Goal: Transaction & Acquisition: Book appointment/travel/reservation

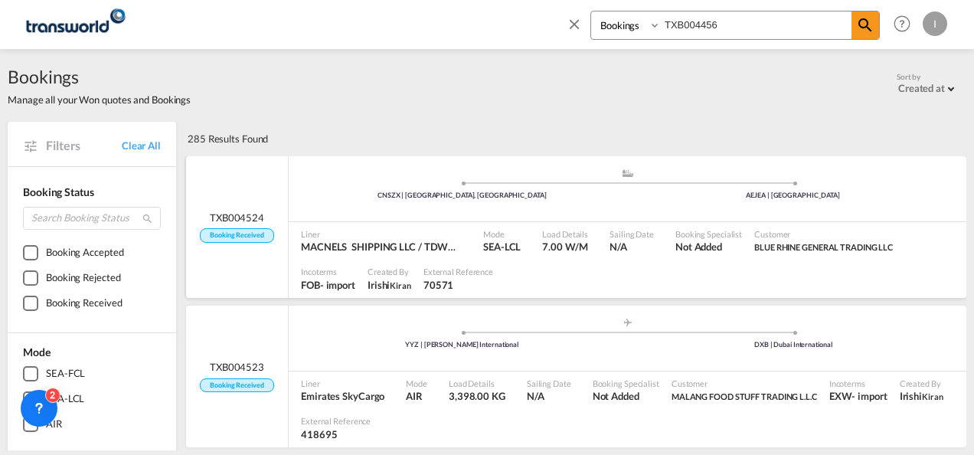
click at [859, 29] on md-icon "icon-magnify" at bounding box center [865, 25] width 18 height 18
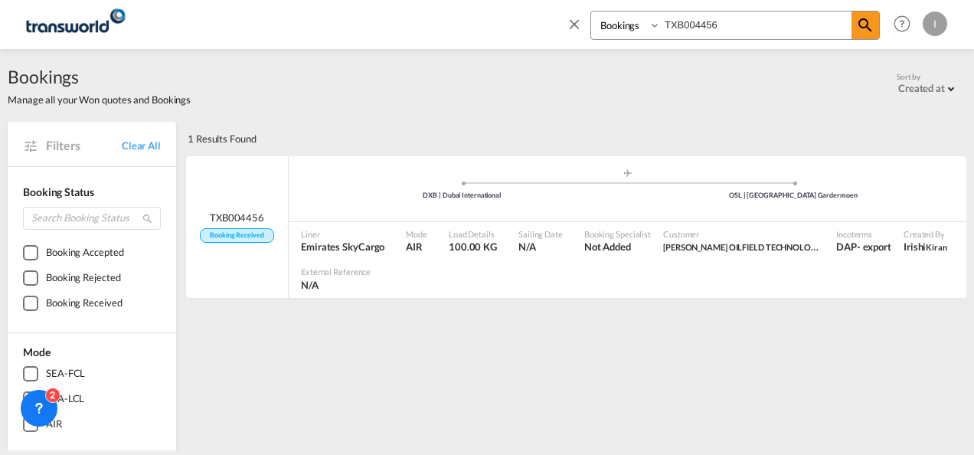
click at [573, 23] on md-icon "icon-close" at bounding box center [574, 23] width 17 height 17
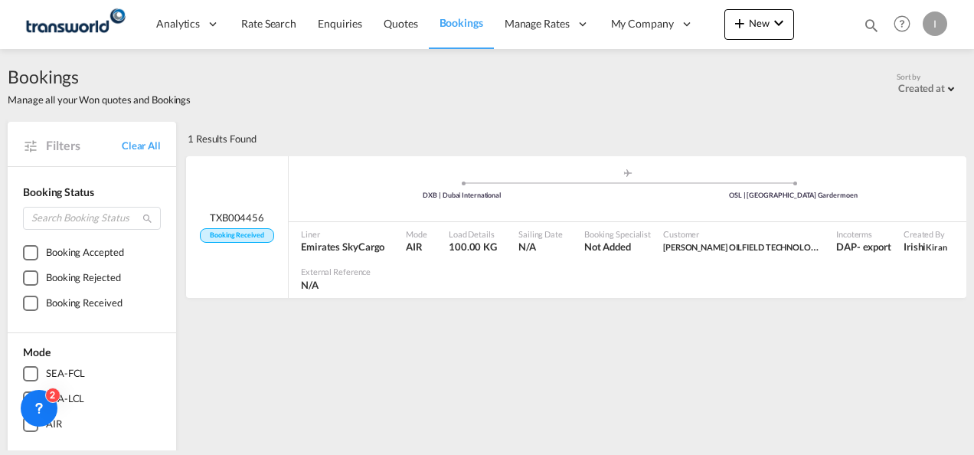
click at [875, 24] on md-icon "icon-magnify" at bounding box center [871, 25] width 17 height 17
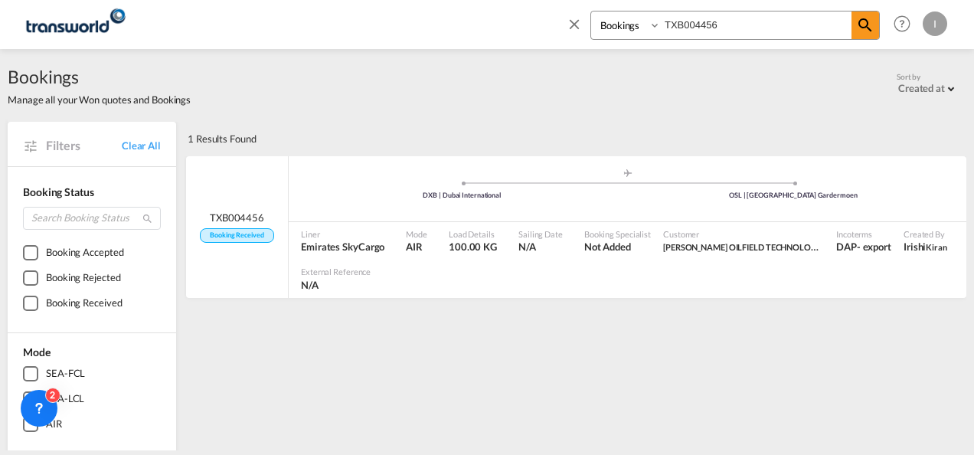
click at [576, 24] on md-icon "icon-close" at bounding box center [574, 23] width 17 height 17
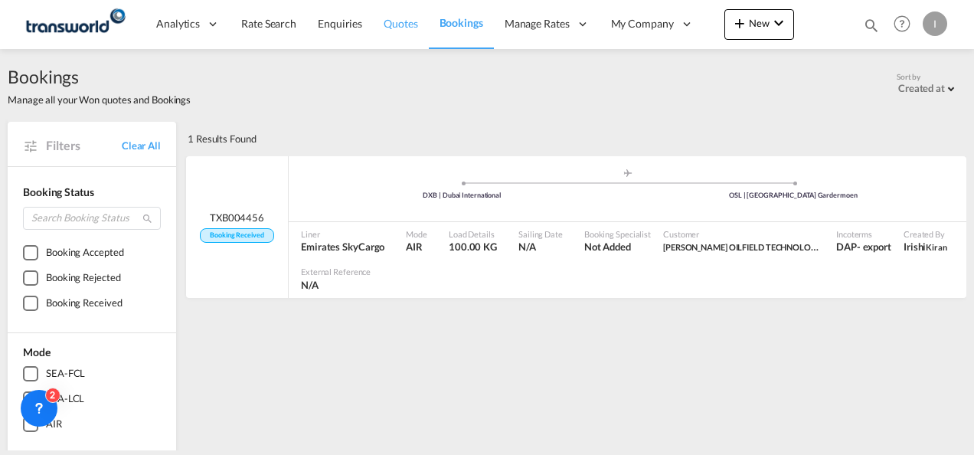
click at [408, 26] on span "Quotes" at bounding box center [401, 23] width 34 height 13
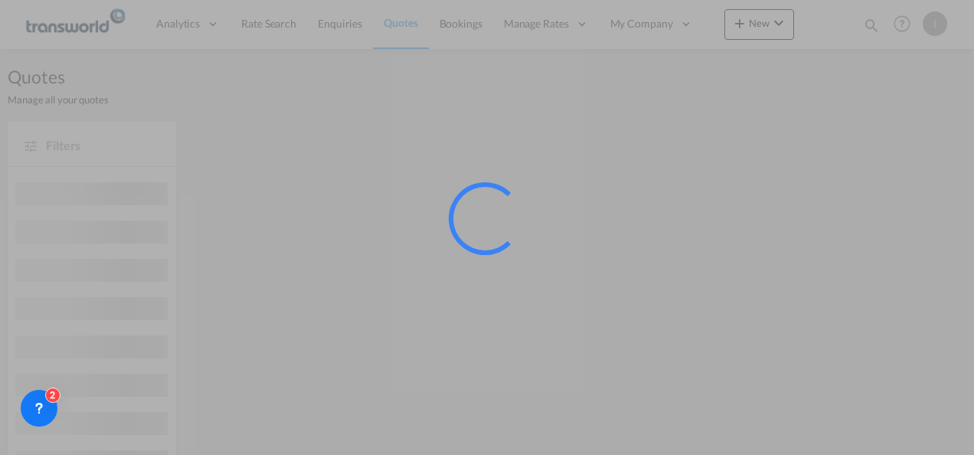
click at [767, 32] on div at bounding box center [487, 227] width 974 height 455
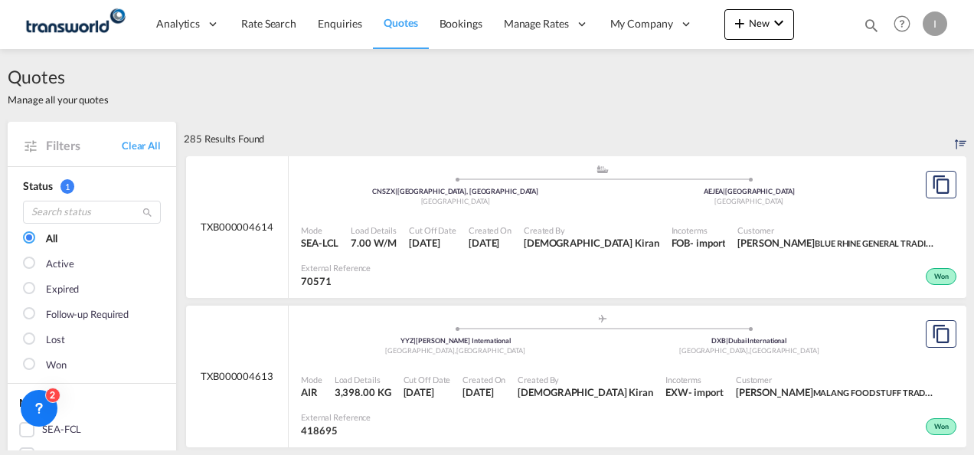
click at [766, 31] on button "New" at bounding box center [759, 24] width 70 height 31
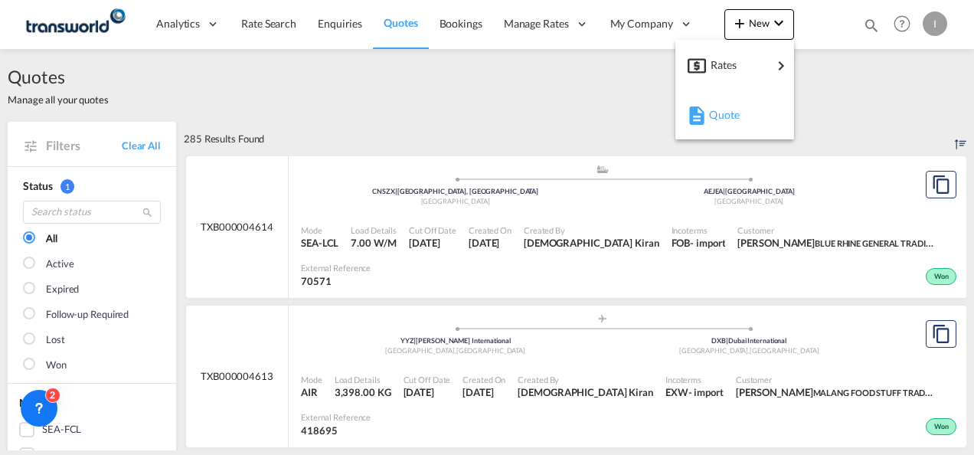
click at [726, 109] on span "Quote" at bounding box center [717, 115] width 17 height 31
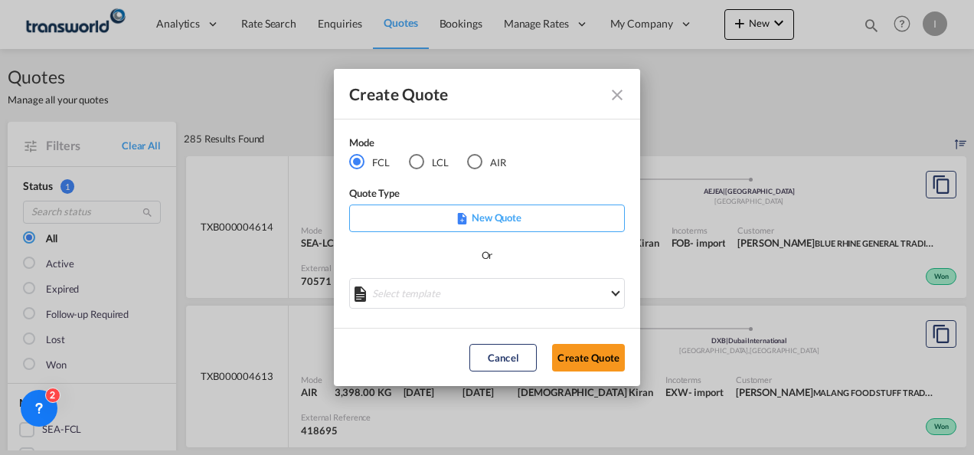
click at [591, 361] on button "Create Quote" at bounding box center [588, 358] width 73 height 28
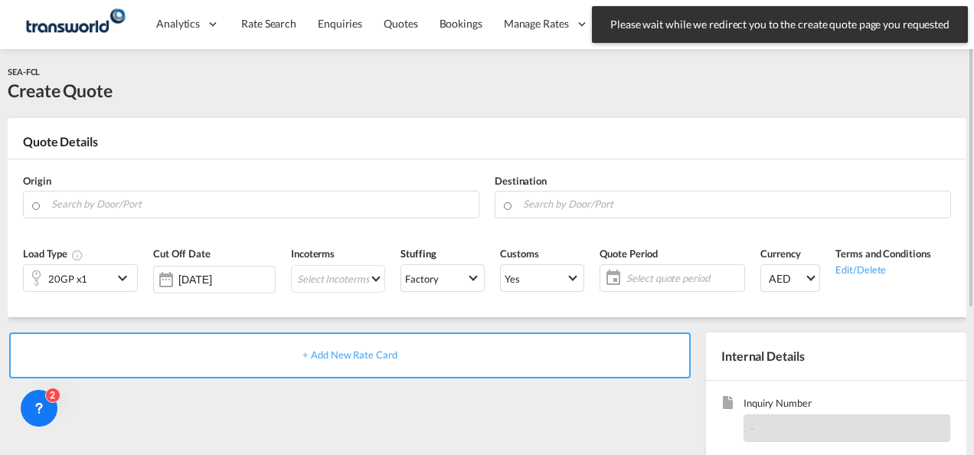
click at [253, 188] on div "Origin" at bounding box center [251, 195] width 472 height 61
click at [249, 205] on input "Search by Door/Port" at bounding box center [261, 204] width 420 height 27
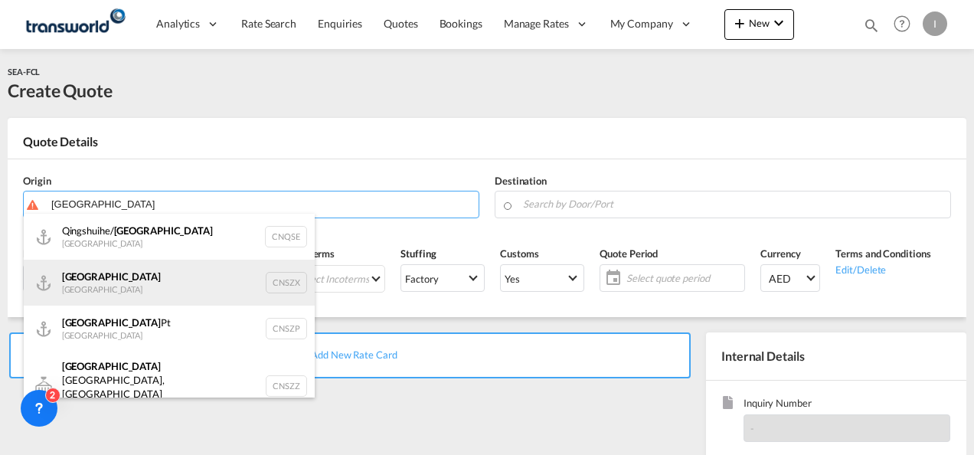
click at [113, 303] on div "Shenzhen [GEOGRAPHIC_DATA] CNSZX" at bounding box center [169, 283] width 291 height 46
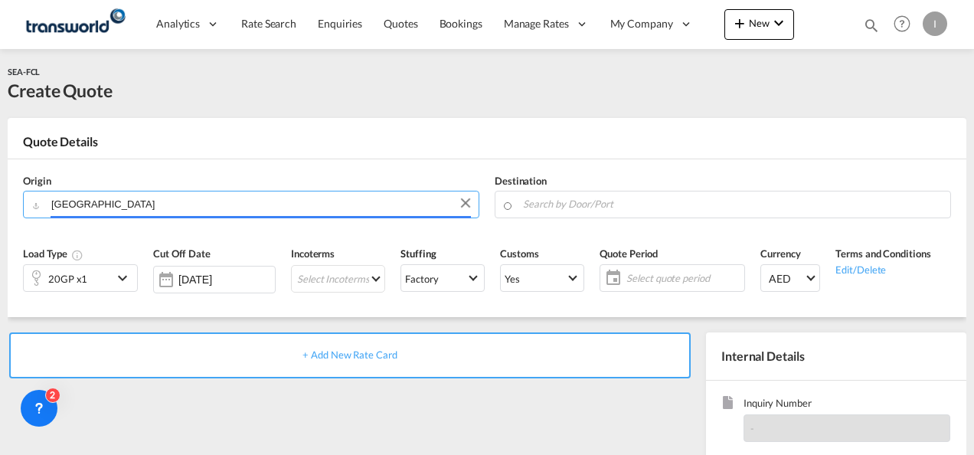
type input "[GEOGRAPHIC_DATA], CNSZX"
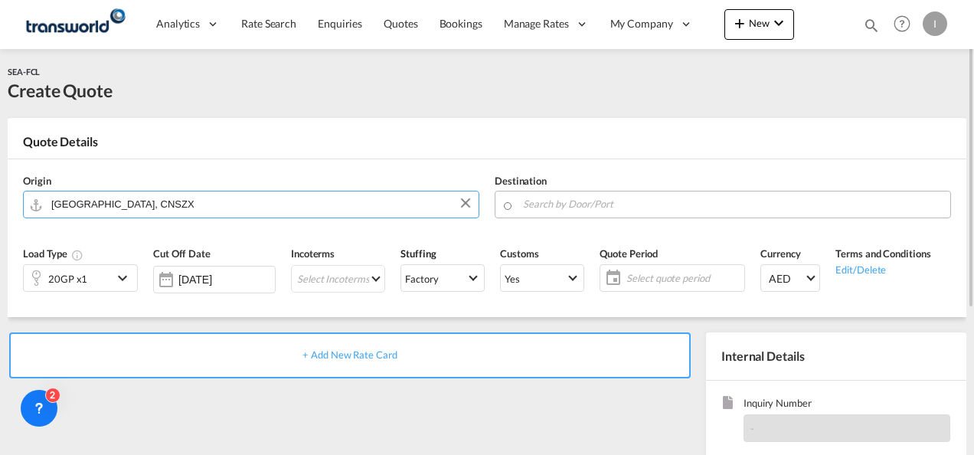
click at [541, 208] on input "Search by Door/Port" at bounding box center [733, 204] width 420 height 27
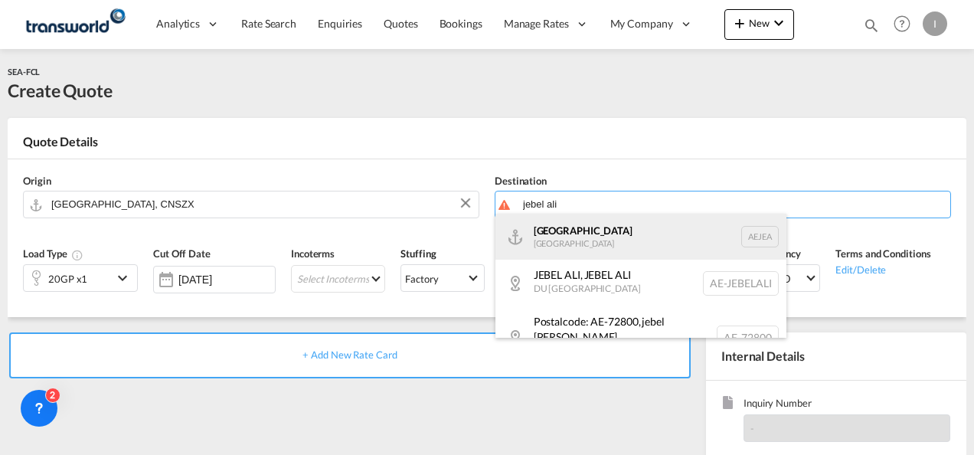
click at [543, 232] on div "[GEOGRAPHIC_DATA] [GEOGRAPHIC_DATA]" at bounding box center [640, 237] width 291 height 46
type input "[GEOGRAPHIC_DATA], [GEOGRAPHIC_DATA]"
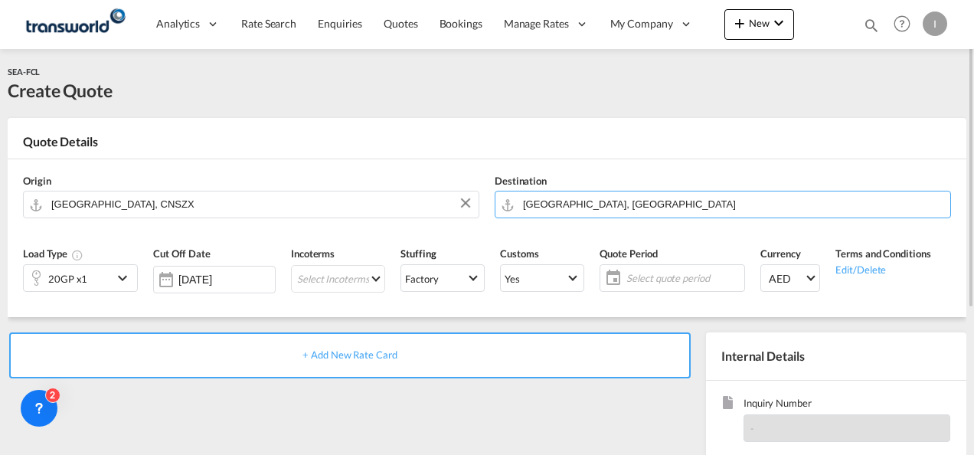
click at [133, 276] on md-icon "icon-chevron-down" at bounding box center [124, 278] width 23 height 18
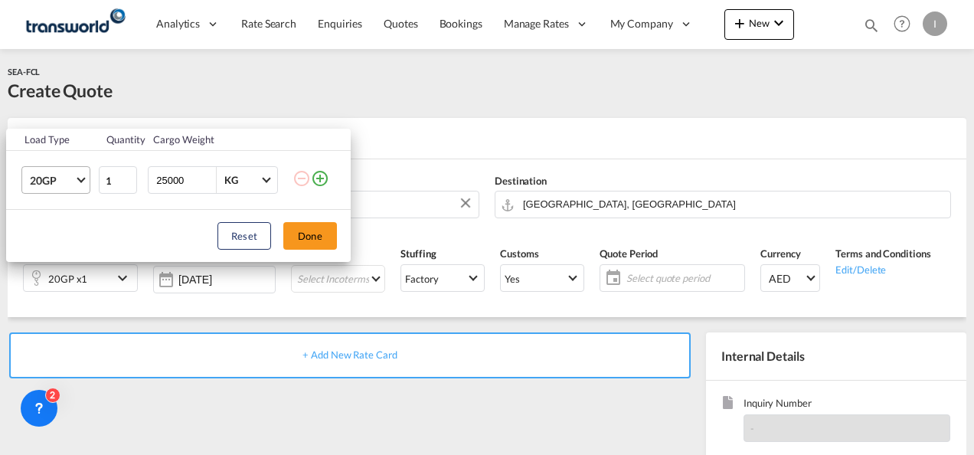
click at [87, 176] on md-select-value "20GP" at bounding box center [58, 180] width 61 height 26
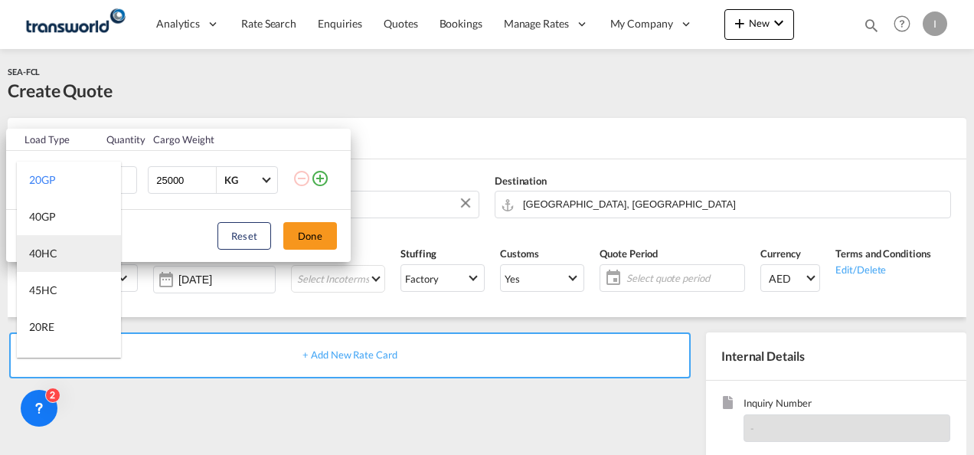
click at [59, 253] on md-option "40HC" at bounding box center [69, 253] width 104 height 37
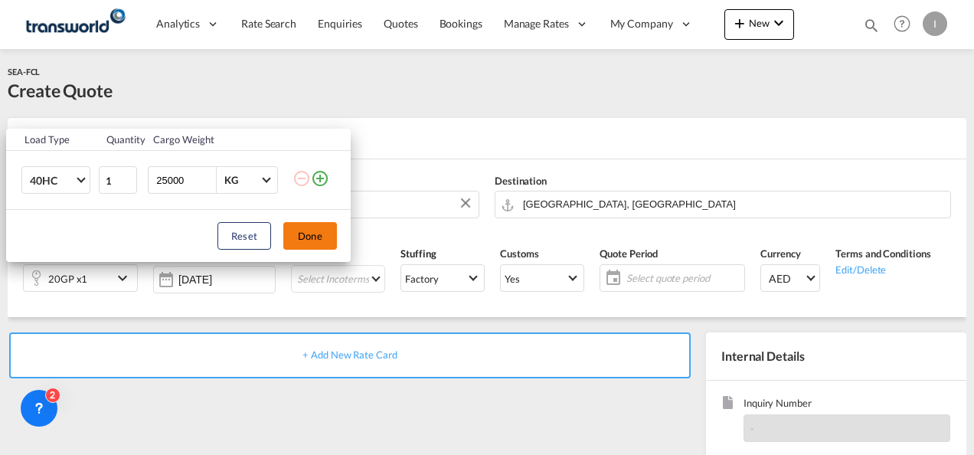
click at [300, 241] on button "Done" at bounding box center [310, 236] width 54 height 28
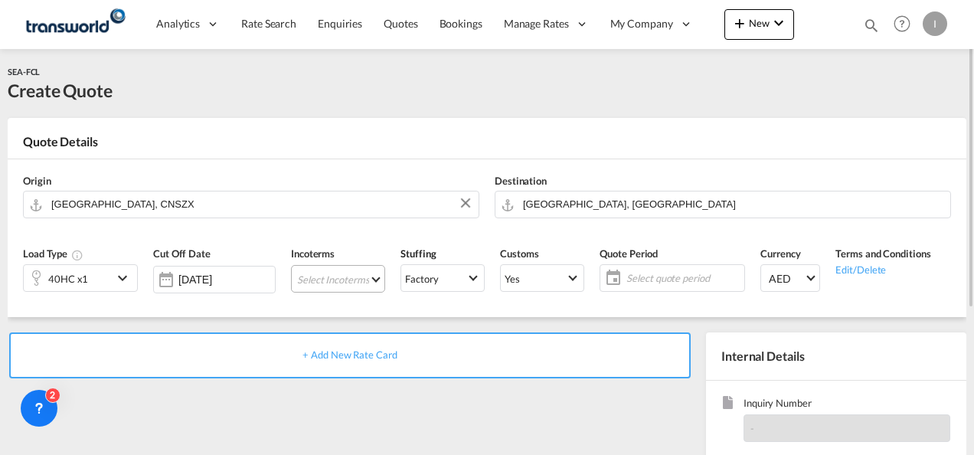
click at [307, 279] on md-select "Select Incoterms FCA - import Free Carrier FAS - export Free Alongside Ship DPU…" at bounding box center [338, 279] width 94 height 28
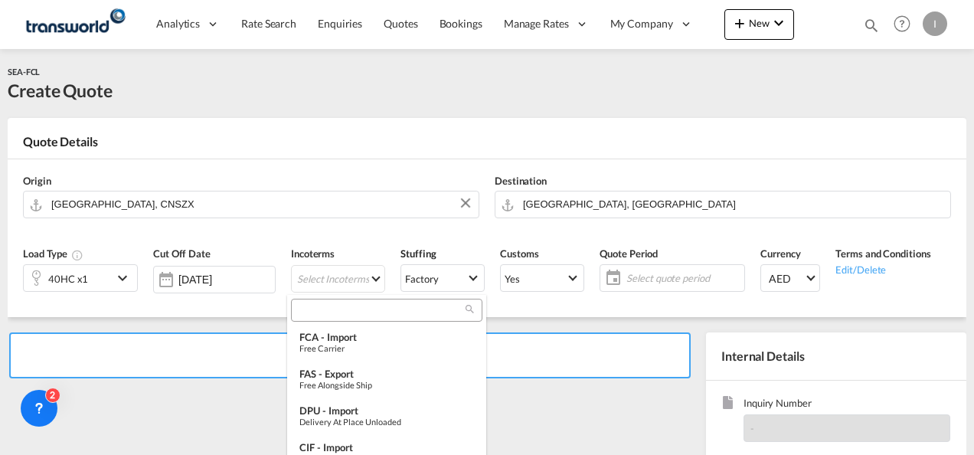
click at [312, 309] on input "search" at bounding box center [381, 310] width 170 height 14
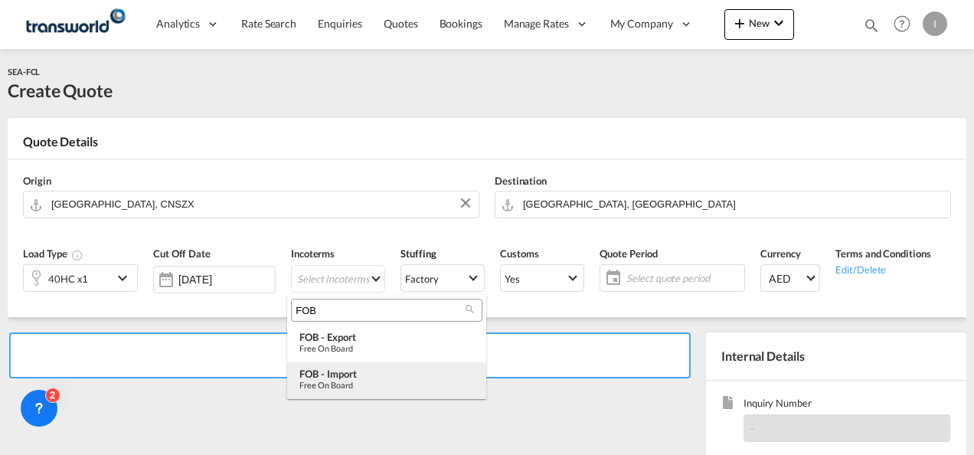
type input "FOB"
click at [320, 387] on div "Free on Board" at bounding box center [386, 385] width 175 height 10
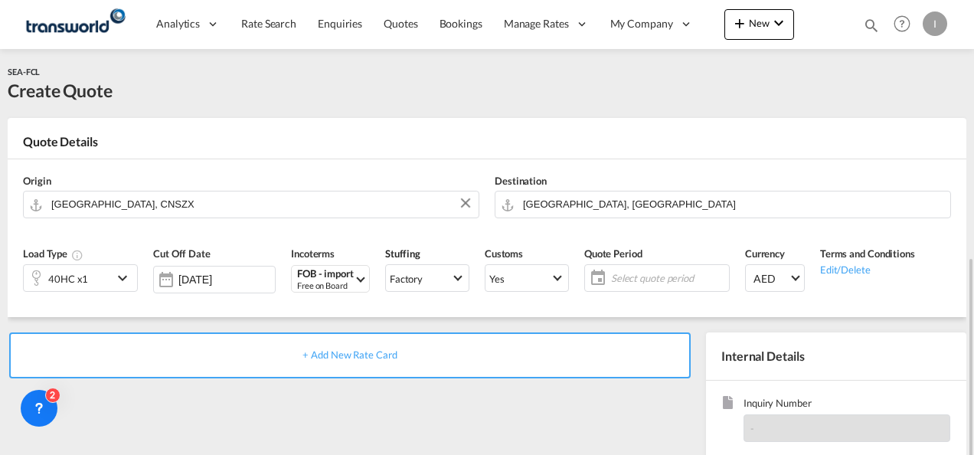
scroll to position [153, 0]
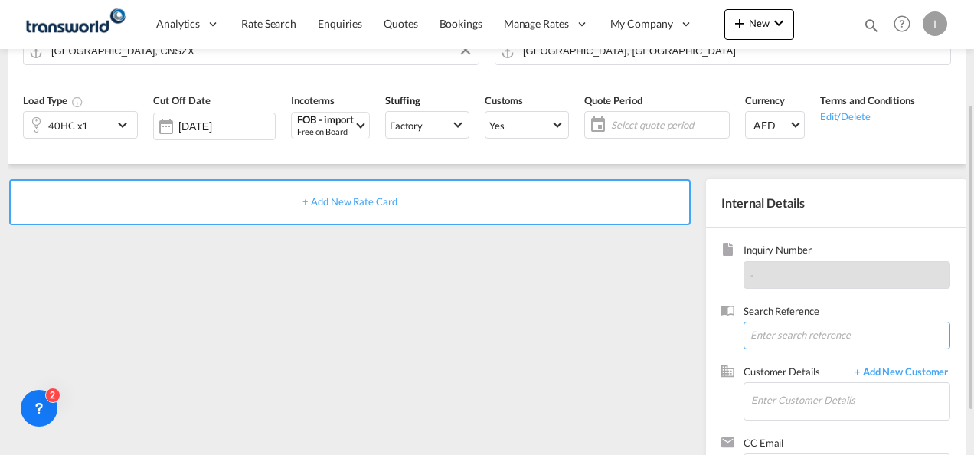
click at [775, 334] on input at bounding box center [846, 336] width 207 height 28
paste input "[PERSON_NAME] <[PERSON_NAME][EMAIL_ADDRESS][DOMAIN_NAME]>"
click at [874, 337] on input "[PERSON_NAME] <[PERSON_NAME][EMAIL_ADDRESS][DOMAIN_NAME]>" at bounding box center [846, 336] width 207 height 28
paste input "TWI 21581"
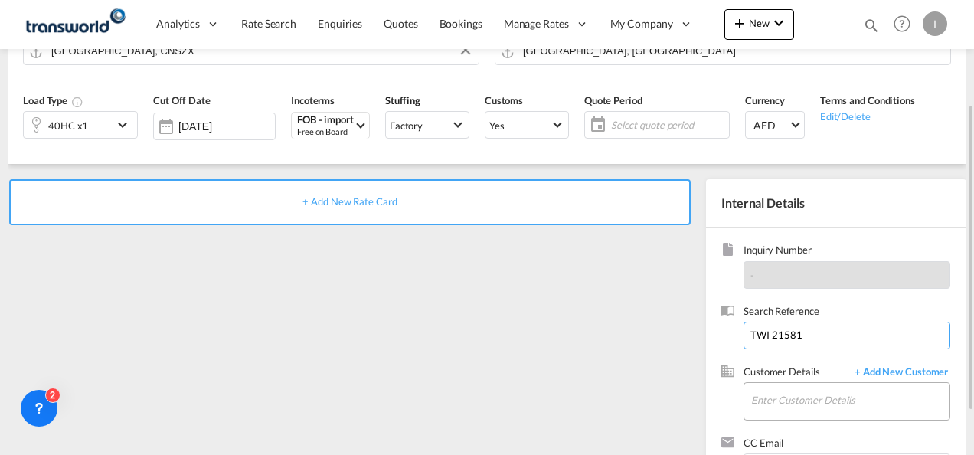
type input "TWI 21581"
click at [792, 387] on input "Enter Customer Details" at bounding box center [850, 400] width 198 height 34
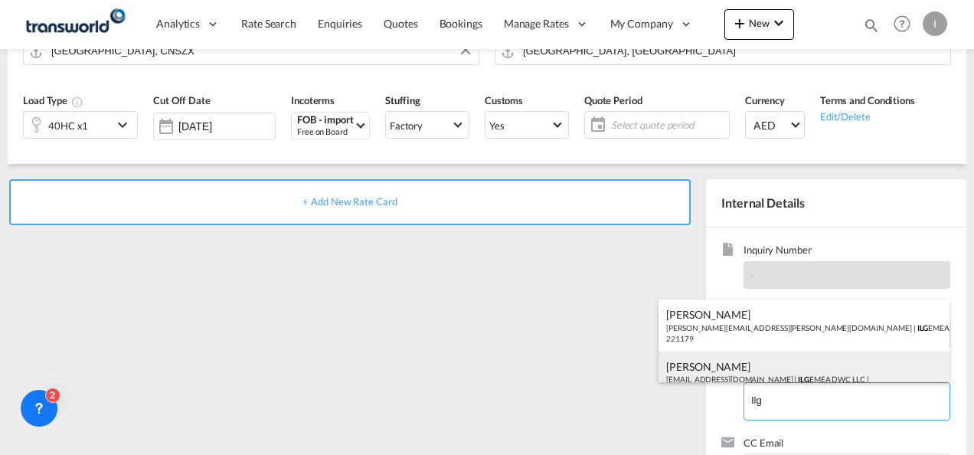
click at [720, 363] on div "[PERSON_NAME] [EMAIL_ADDRESS][DOMAIN_NAME] | ILG EMEA DWC LLC | 221179" at bounding box center [803, 377] width 291 height 52
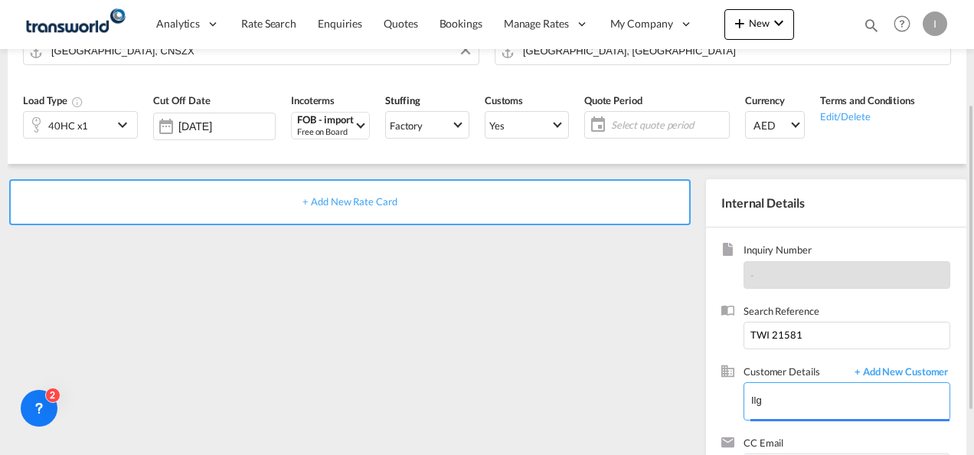
type input "ILG EMEA DWC LLC, [PERSON_NAME], [EMAIL_ADDRESS][DOMAIN_NAME]"
click at [363, 194] on div "+ Add New Rate Card" at bounding box center [349, 202] width 681 height 46
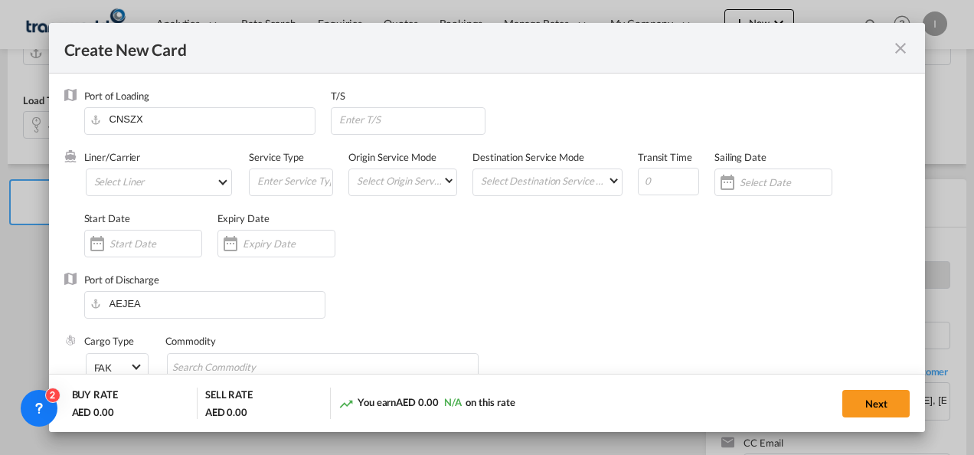
type input "Basic Ocean Freight"
select select "per equipment"
click at [154, 180] on md-select "Select Liner 2HM LOGISTICS D.O.O 2HM LOGISTICS D.O.O. / TDWC-CAPODISTRI 2HM LOG…" at bounding box center [159, 182] width 147 height 28
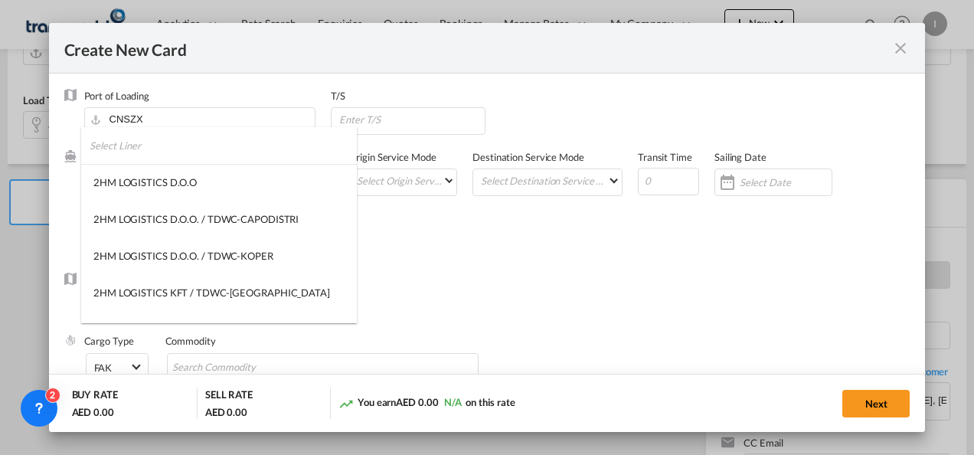
click at [139, 153] on input "search" at bounding box center [223, 145] width 267 height 37
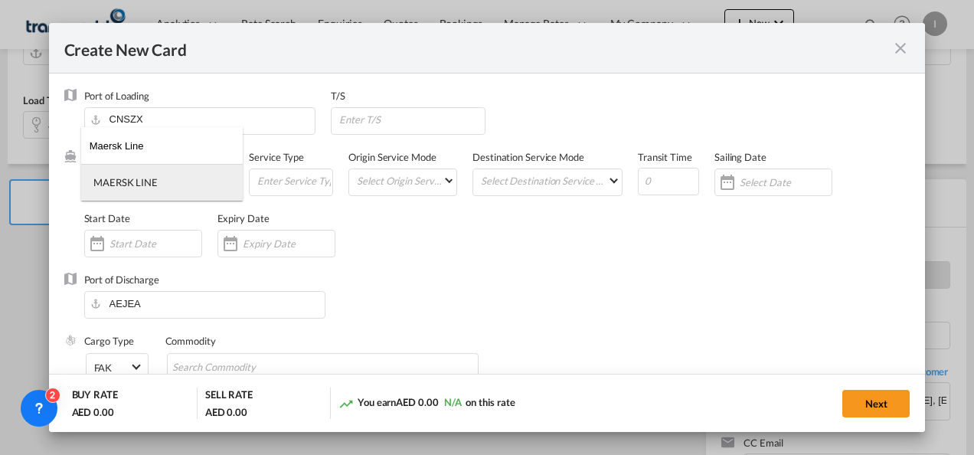
type input "Maersk Line"
click at [147, 176] on div "MAERSK LINE" at bounding box center [125, 182] width 64 height 14
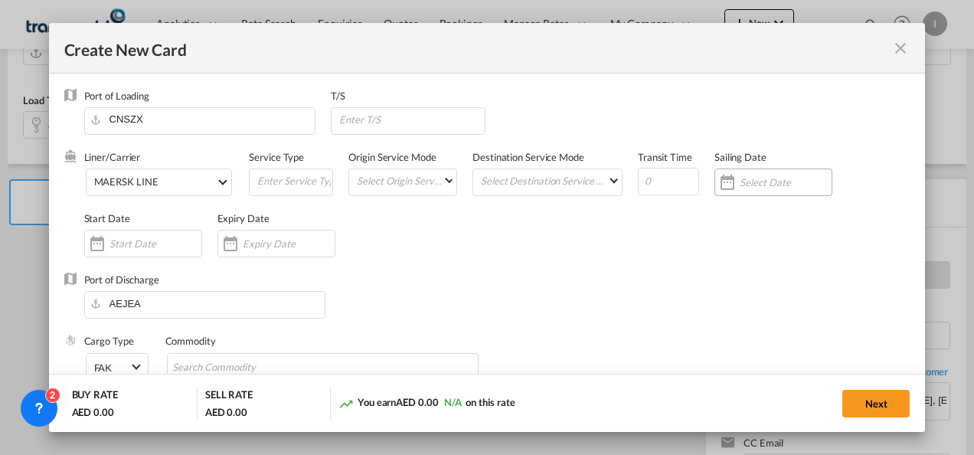
click at [746, 189] on div "Create New Card ..." at bounding box center [773, 182] width 118 height 28
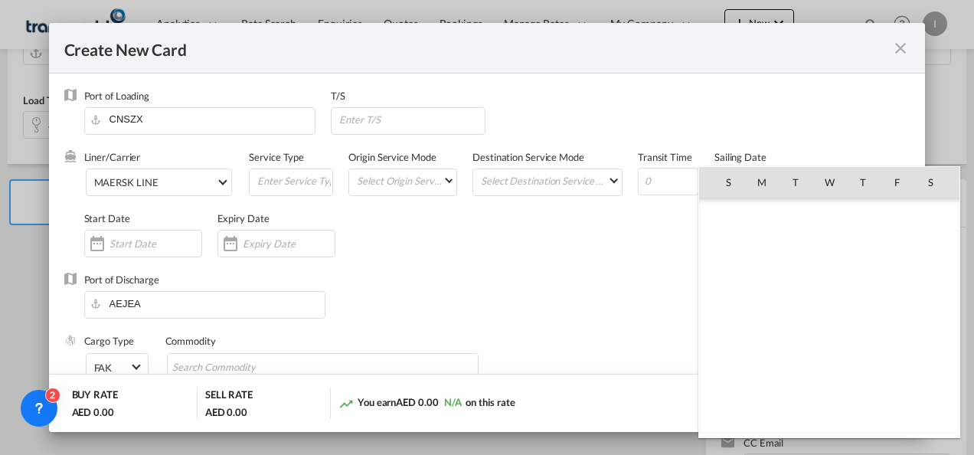
scroll to position [354441, 0]
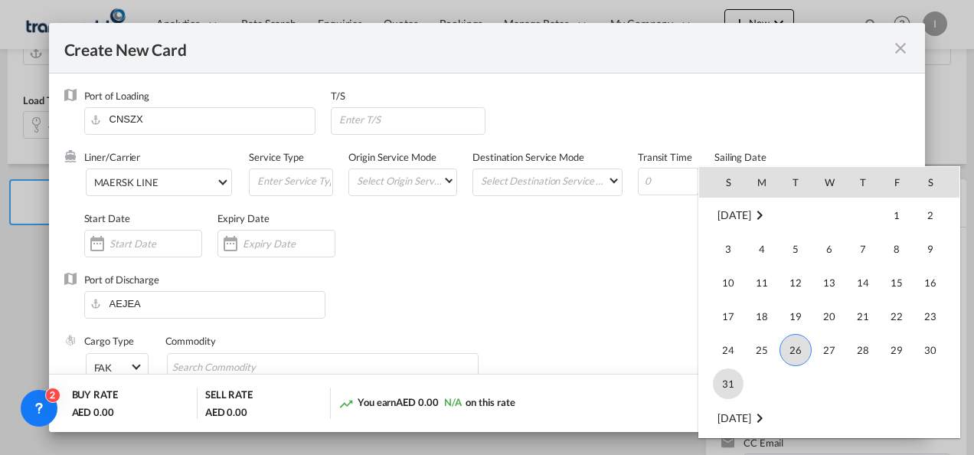
click at [725, 381] on span "31" at bounding box center [728, 383] width 31 height 31
type input "[DATE]"
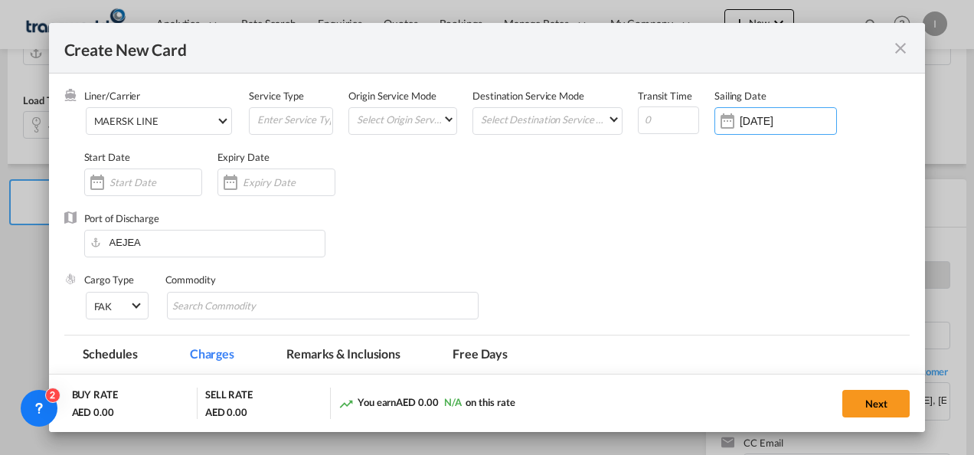
scroll to position [153, 0]
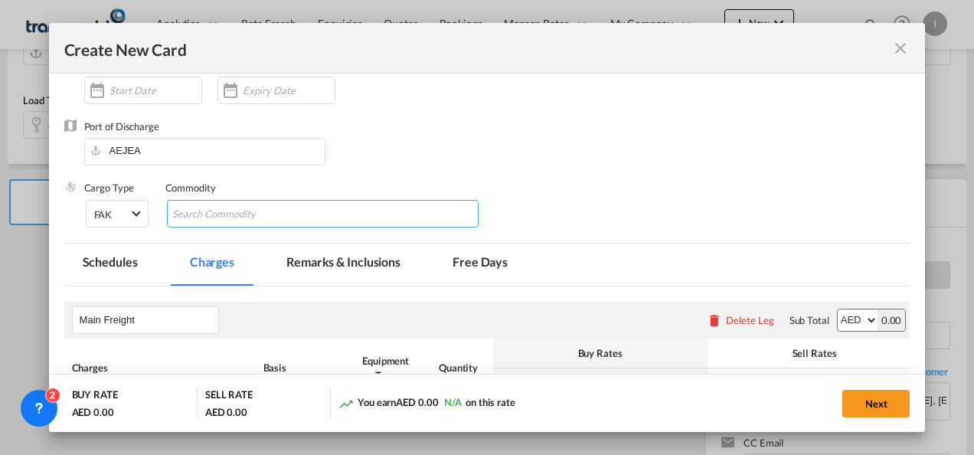
click at [197, 211] on input "Chips input." at bounding box center [242, 214] width 140 height 24
type input "General Cargo"
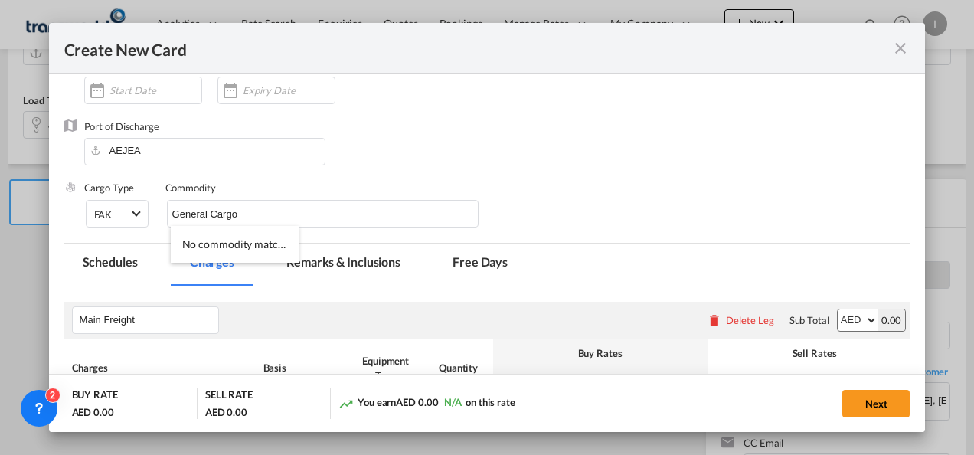
click at [569, 159] on div "Port of Discharge [GEOGRAPHIC_DATA]" at bounding box center [487, 149] width 846 height 61
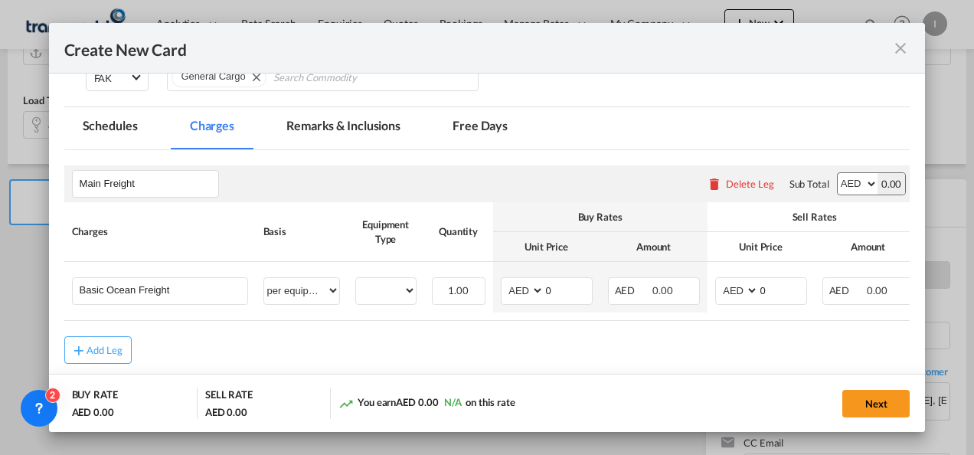
scroll to position [363, 0]
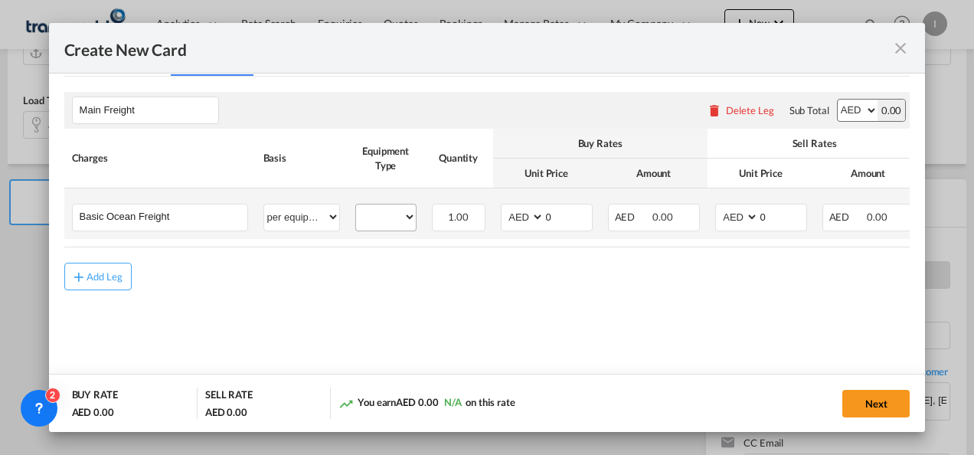
click at [354, 222] on td "40HC Please Select Already exists" at bounding box center [386, 213] width 77 height 51
click at [374, 217] on select "40HC" at bounding box center [386, 217] width 60 height 21
select select "40HC"
click at [356, 207] on select "40HC" at bounding box center [386, 217] width 60 height 21
drag, startPoint x: 550, startPoint y: 215, endPoint x: 518, endPoint y: 217, distance: 33.0
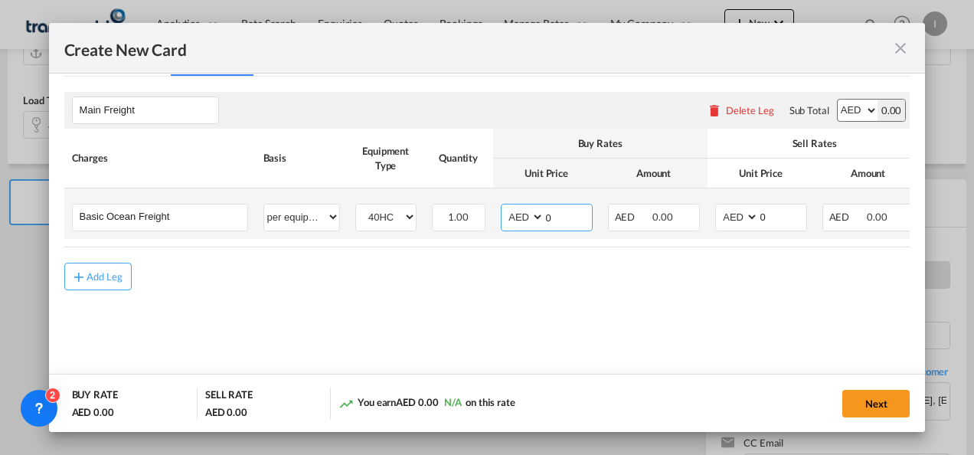
click at [518, 217] on md-input-container "AED AFN ALL AMD ANG AOA ARS AUD AWG AZN BAM BBD BDT BGN BHD BIF BMD BND [PERSON…" at bounding box center [547, 218] width 92 height 28
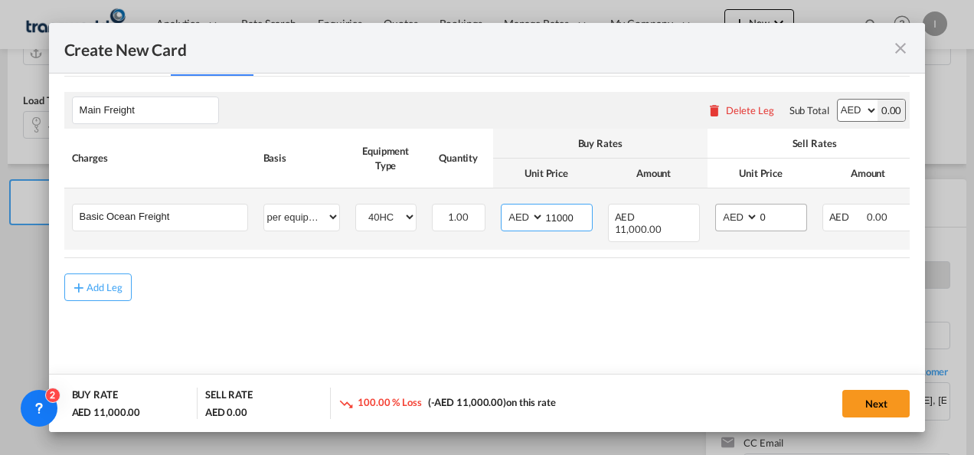
type input "11000"
drag, startPoint x: 776, startPoint y: 220, endPoint x: 739, endPoint y: 219, distance: 37.5
click at [739, 219] on md-input-container "AED AFN ALL AMD ANG AOA ARS AUD AWG AZN BAM BBD BDT BGN BHD BIF BMD BND [PERSON…" at bounding box center [761, 218] width 92 height 28
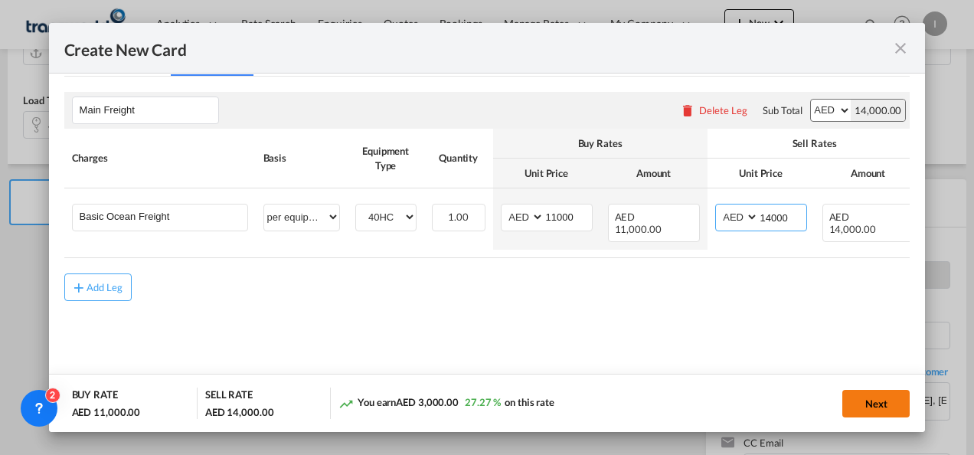
type input "14000"
click at [865, 407] on button "Next" at bounding box center [875, 404] width 67 height 28
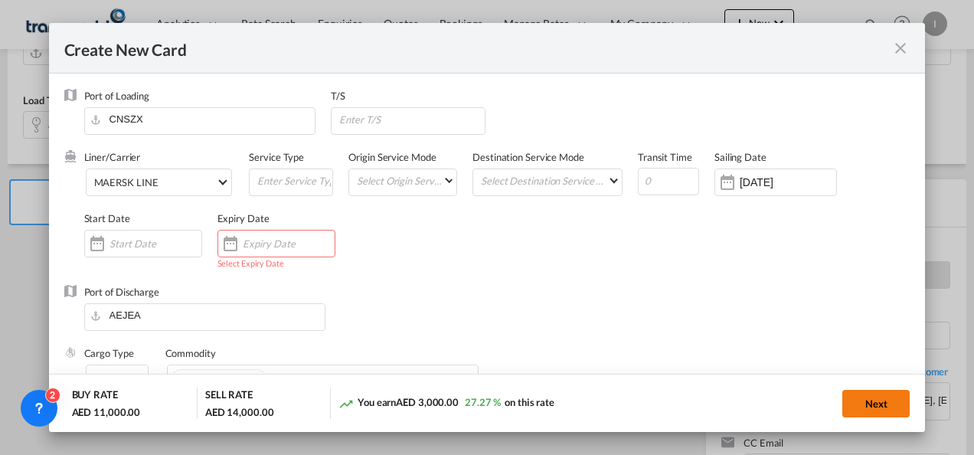
drag, startPoint x: 890, startPoint y: 403, endPoint x: 879, endPoint y: 402, distance: 10.7
click at [890, 403] on button "Next" at bounding box center [875, 404] width 67 height 28
click at [243, 243] on input "Create New Card ..." at bounding box center [289, 243] width 92 height 12
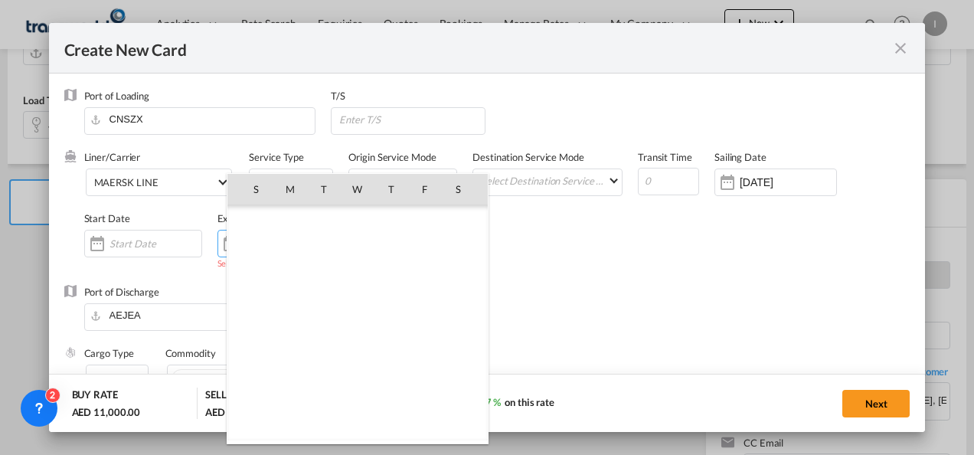
scroll to position [354441, 0]
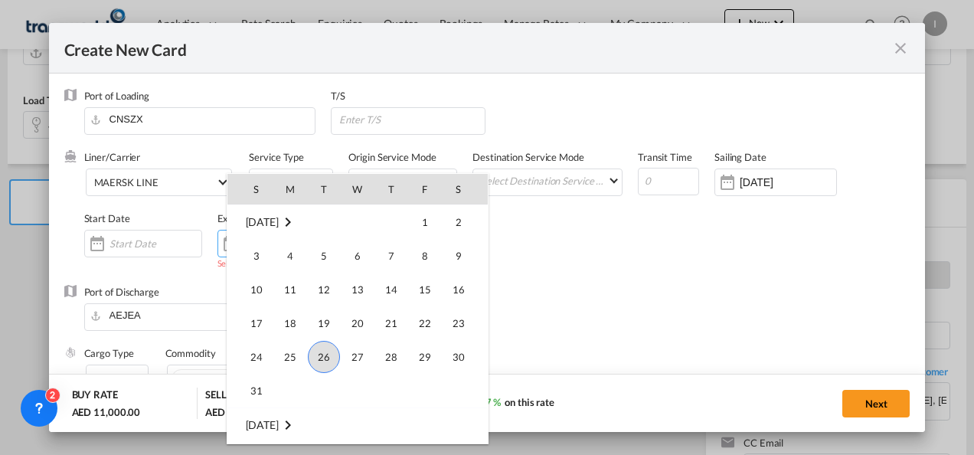
click at [260, 387] on span "31" at bounding box center [256, 390] width 31 height 31
type input "[DATE]"
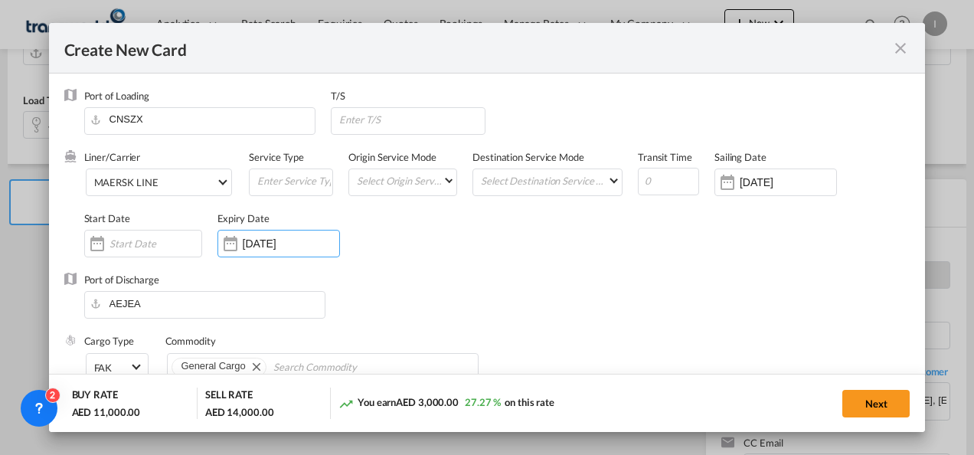
click at [916, 381] on md-dialog-actions "BUY RATE AED 11,000.00 SELL RATE AED 14,000.00 You earn AED 3,000.00 27.27 % on…" at bounding box center [487, 403] width 877 height 58
click at [883, 406] on button "Next" at bounding box center [875, 404] width 67 height 28
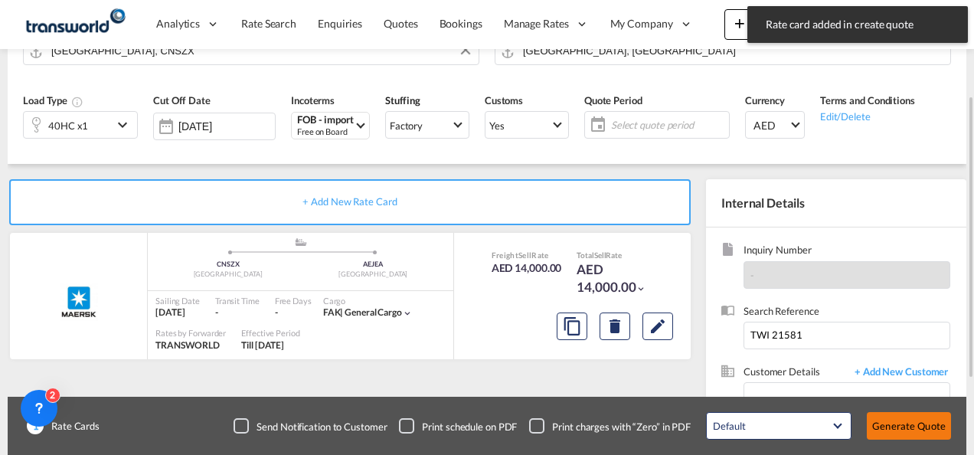
drag, startPoint x: 923, startPoint y: 420, endPoint x: 921, endPoint y: 427, distance: 8.0
click at [923, 421] on button "Generate Quote" at bounding box center [909, 426] width 84 height 28
click at [911, 429] on button "Generate Quote" at bounding box center [909, 426] width 84 height 28
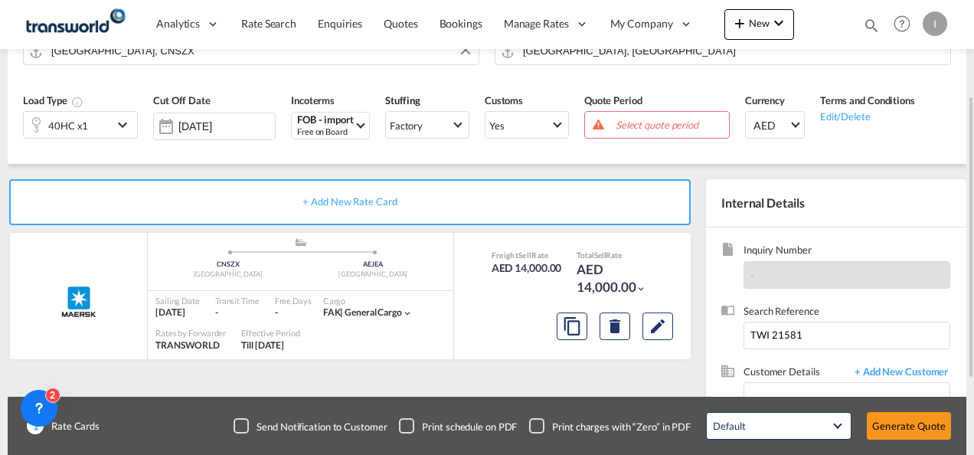
click at [634, 132] on span "Select quote period" at bounding box center [670, 124] width 117 height 21
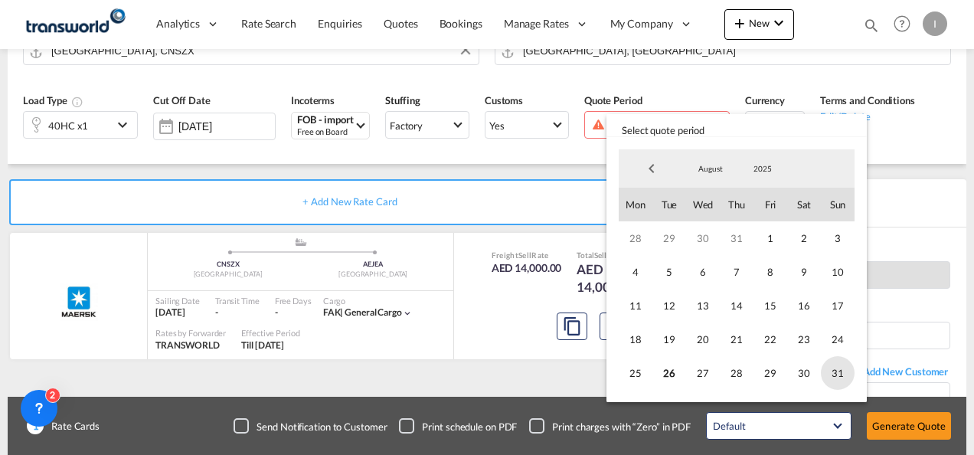
click at [833, 366] on span "31" at bounding box center [838, 373] width 34 height 34
click at [891, 420] on md-backdrop at bounding box center [487, 227] width 974 height 455
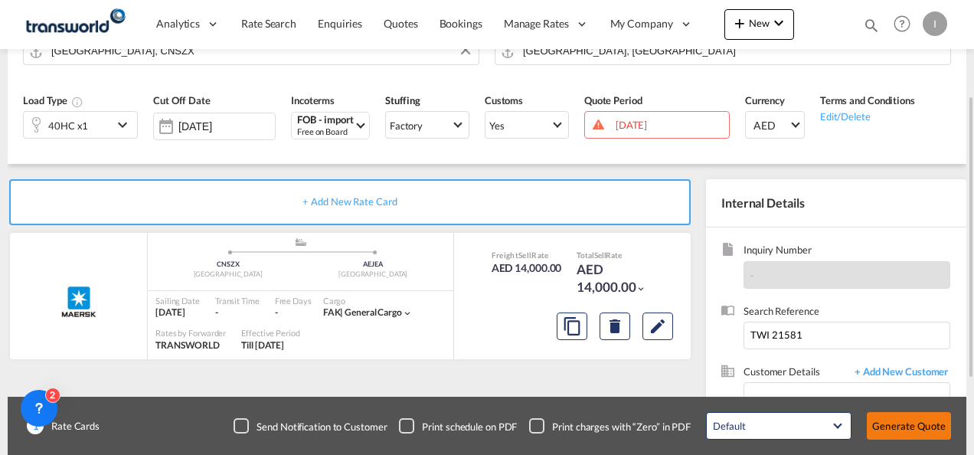
click at [888, 420] on button "Generate Quote" at bounding box center [909, 426] width 84 height 28
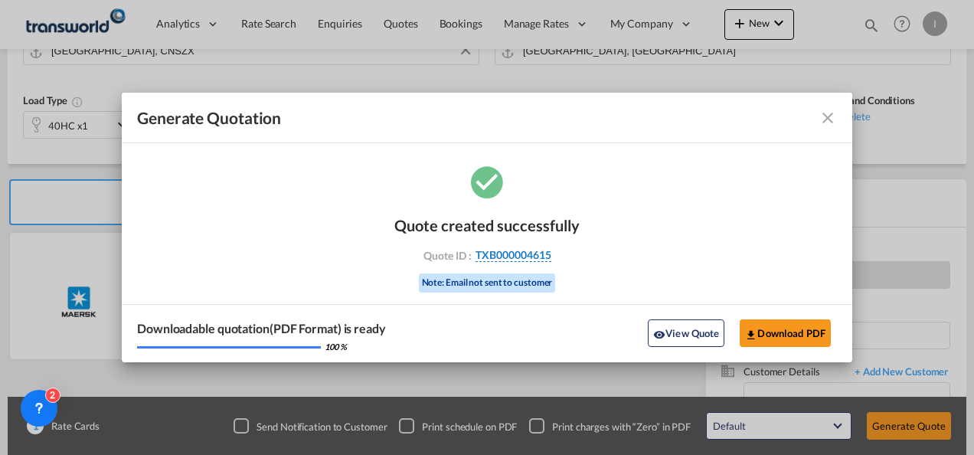
click at [520, 259] on span "TXB000004615" at bounding box center [513, 255] width 76 height 14
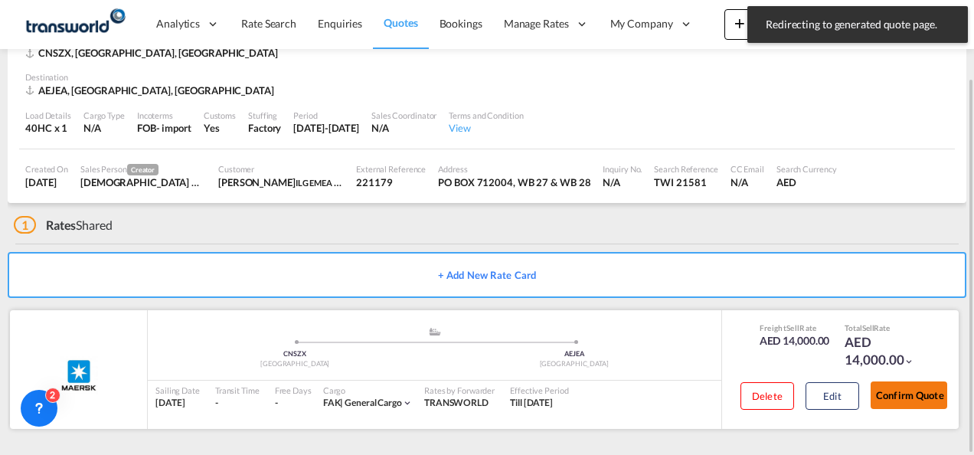
drag, startPoint x: 885, startPoint y: 391, endPoint x: 874, endPoint y: 390, distance: 10.8
click at [887, 391] on button "Confirm Quote" at bounding box center [908, 395] width 77 height 28
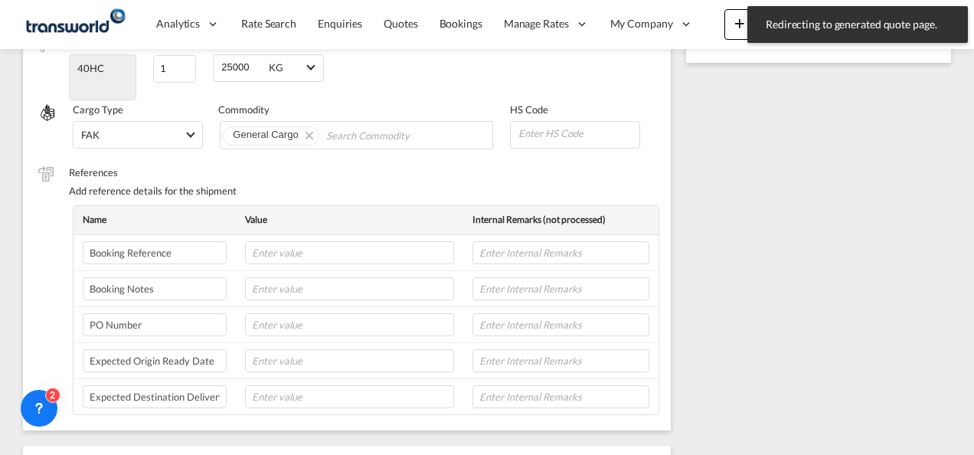
scroll to position [255, 0]
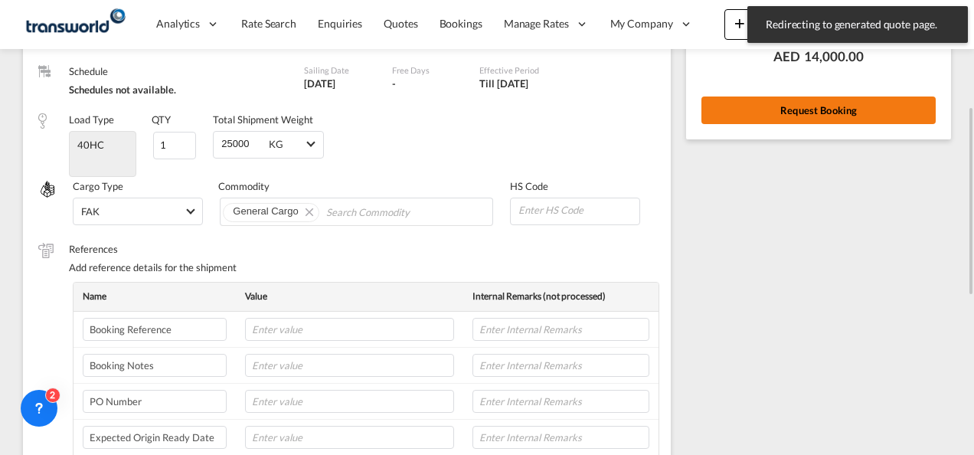
click at [743, 116] on button "Request Booking" at bounding box center [818, 110] width 234 height 28
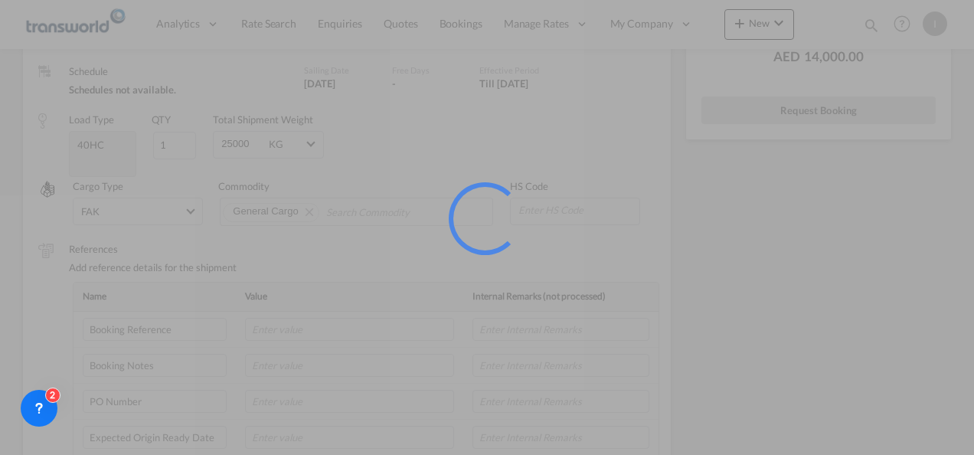
scroll to position [28, 0]
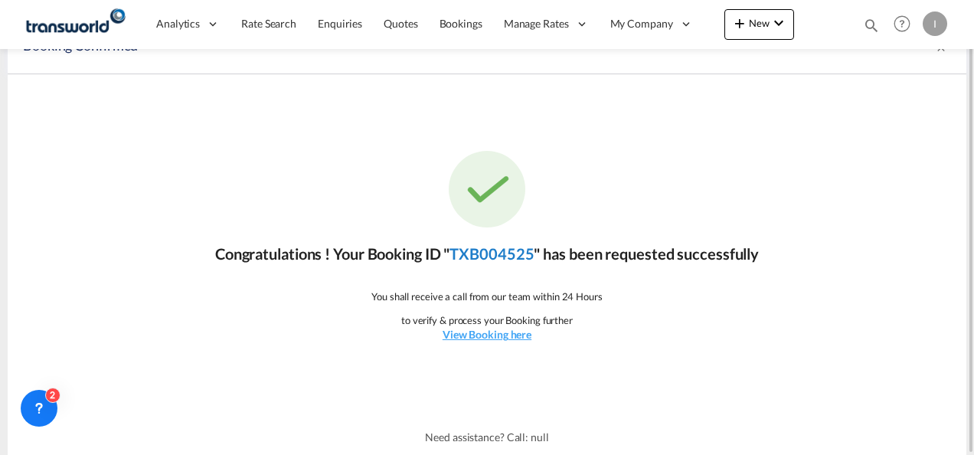
click at [495, 250] on link "TXB004525" at bounding box center [491, 253] width 84 height 18
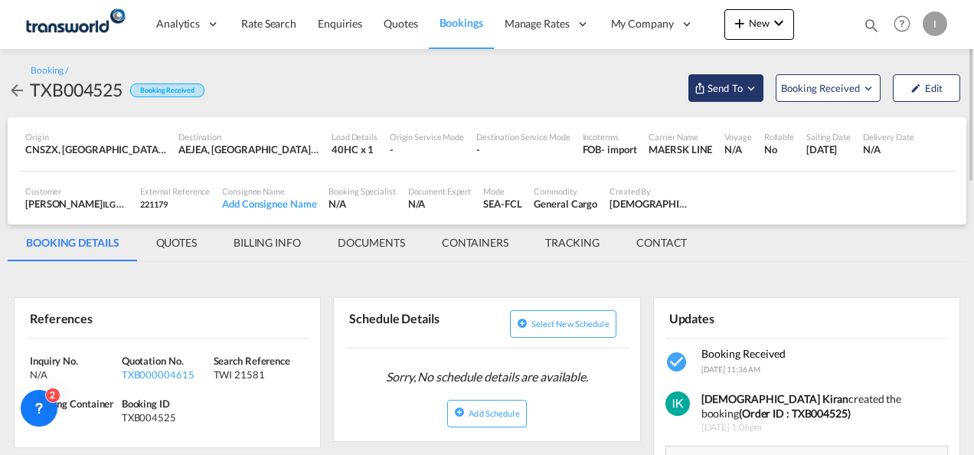
click at [722, 85] on span "Send To" at bounding box center [725, 87] width 38 height 15
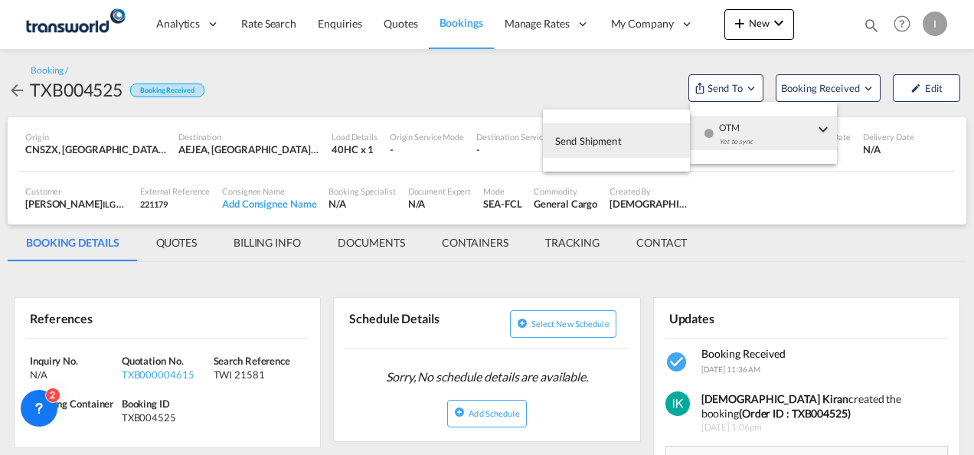
click at [712, 136] on md-icon "icon-checkbox-blank-circle" at bounding box center [709, 133] width 11 height 11
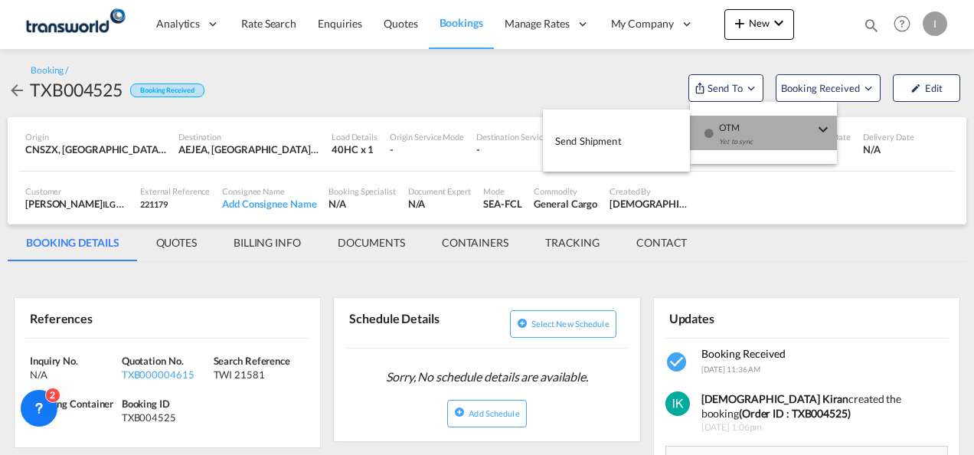
click at [586, 139] on span "Send Shipment" at bounding box center [588, 141] width 67 height 24
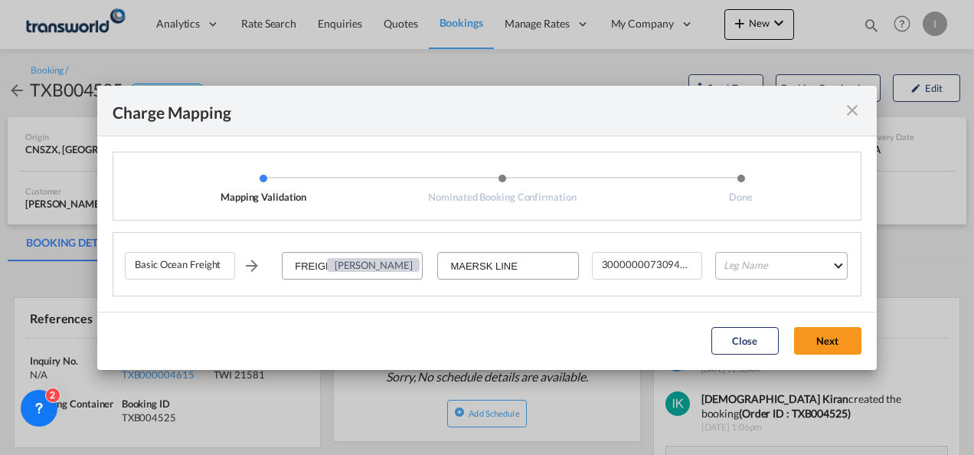
click at [743, 271] on md-select "Leg Name HANDLING ORIGIN VESSEL HANDLING DESTINATION OTHERS TL PICK UP CUSTOMS …" at bounding box center [781, 266] width 132 height 28
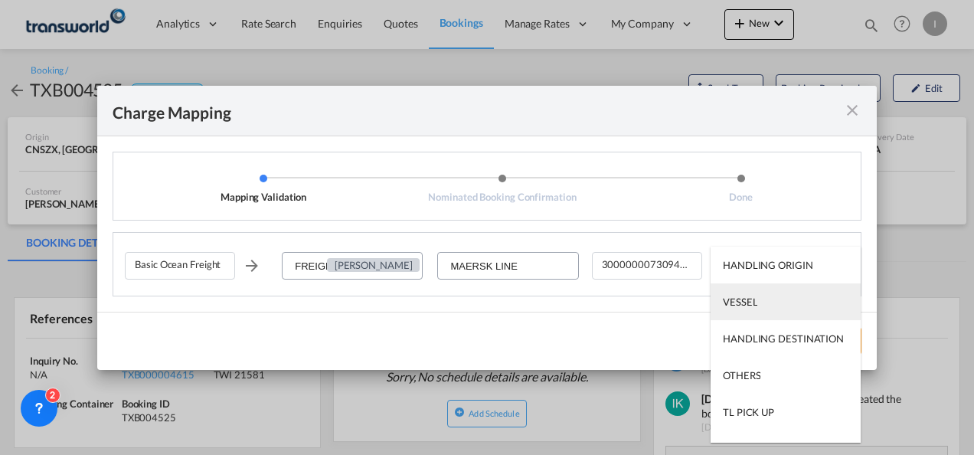
click at [755, 303] on div "VESSEL" at bounding box center [740, 302] width 34 height 14
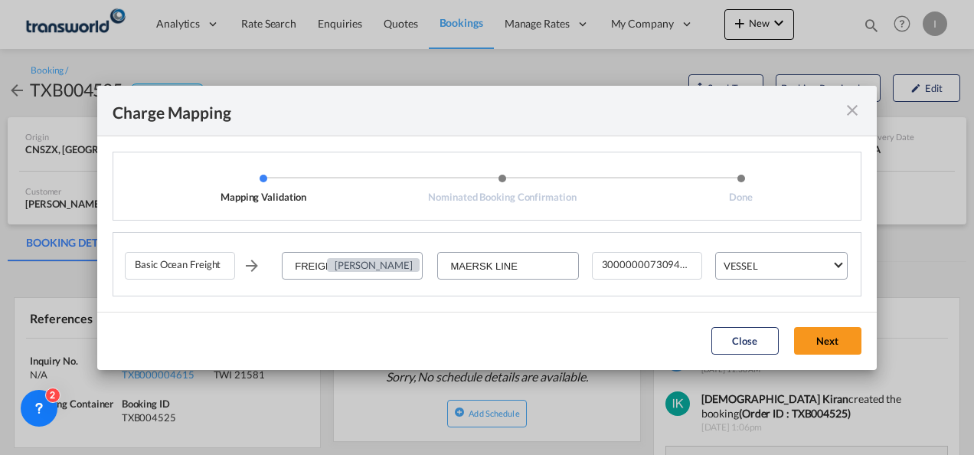
drag, startPoint x: 820, startPoint y: 340, endPoint x: 808, endPoint y: 332, distance: 13.8
click at [819, 340] on button "Next" at bounding box center [827, 341] width 67 height 28
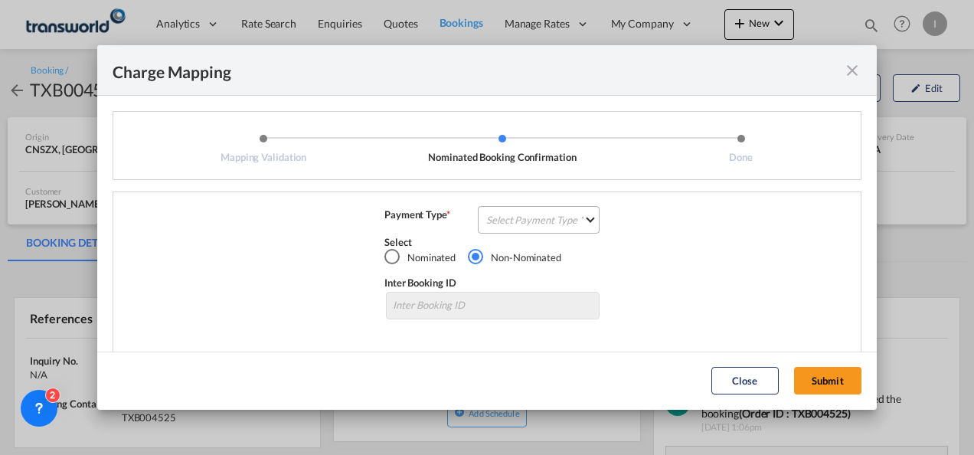
click at [523, 220] on md-select "Select Payment Type COLLECT PREPAID" at bounding box center [539, 220] width 122 height 28
click at [741, 187] on md-backdrop at bounding box center [487, 227] width 974 height 455
click at [526, 220] on md-select "Select Payment Type" at bounding box center [539, 220] width 122 height 28
click at [518, 231] on md-option "COLLECT" at bounding box center [537, 219] width 136 height 37
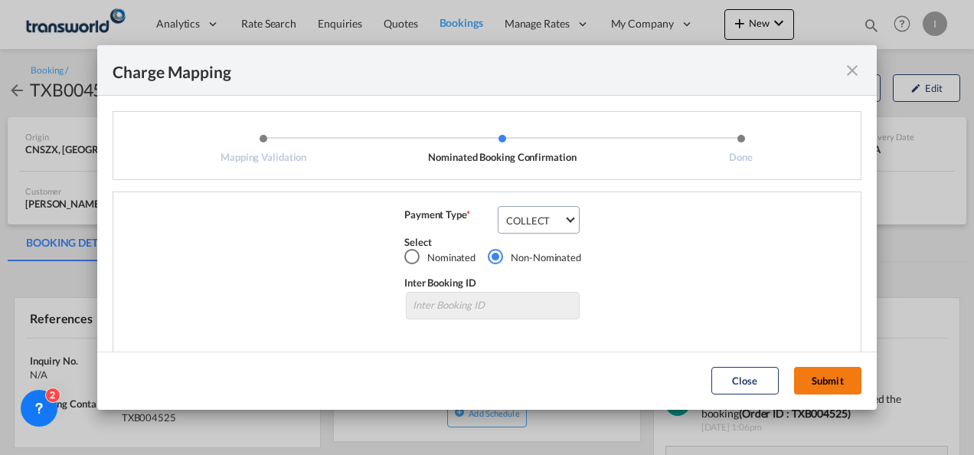
click at [832, 372] on button "Submit" at bounding box center [827, 381] width 67 height 28
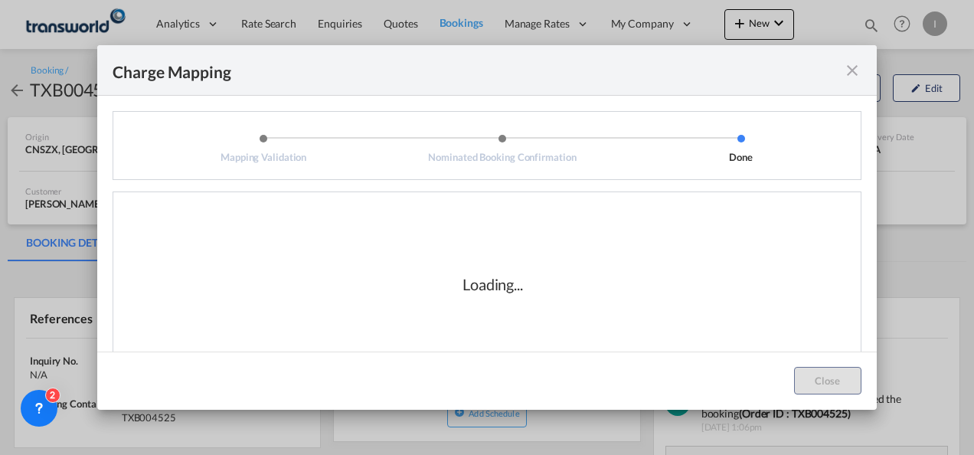
click at [563, 325] on div "Loading..." at bounding box center [493, 283] width 736 height 153
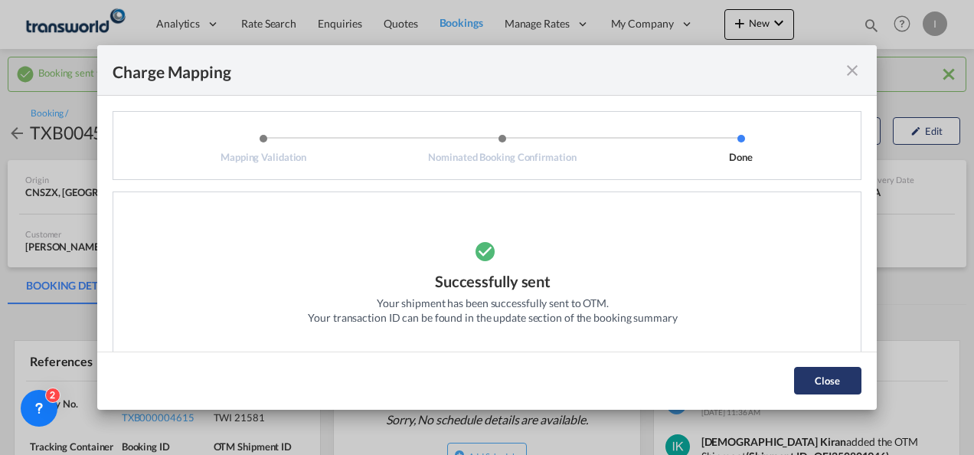
click at [818, 375] on button "Close" at bounding box center [827, 381] width 67 height 28
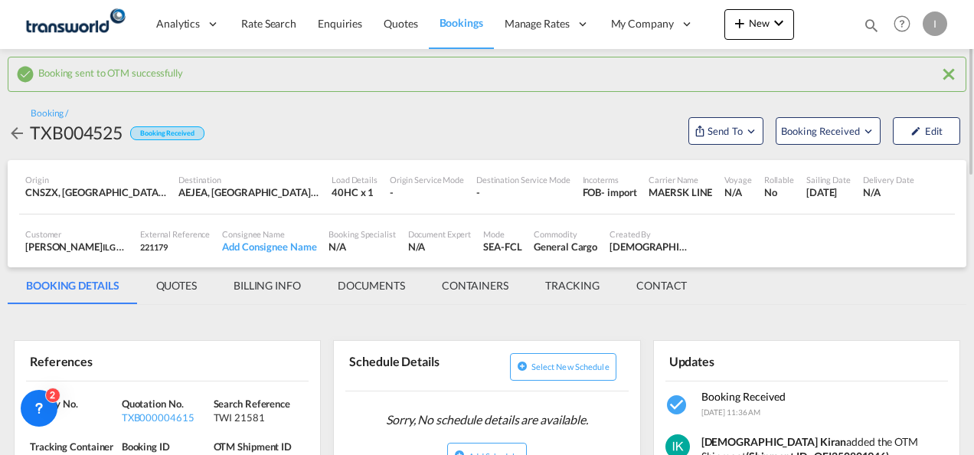
scroll to position [77, 0]
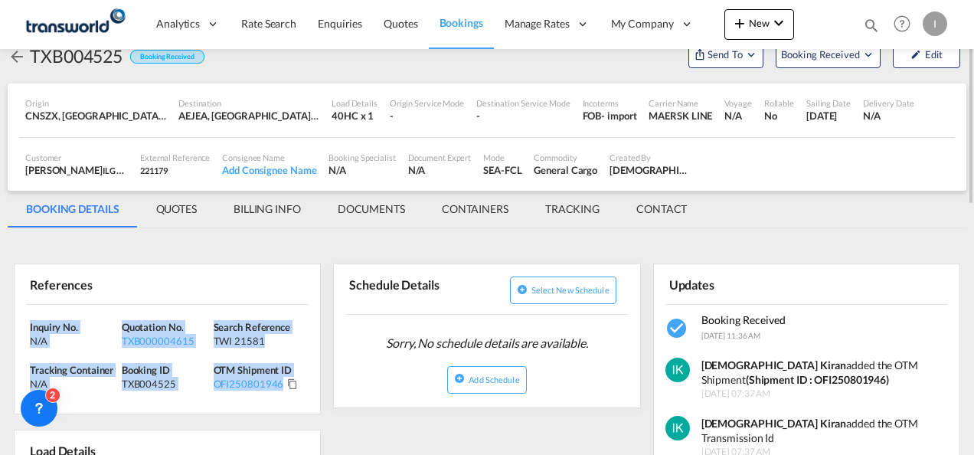
drag, startPoint x: 306, startPoint y: 400, endPoint x: 26, endPoint y: 325, distance: 290.1
click at [26, 325] on div "Inquiry No. N/A Quotation No. TXB000004615 Search Reference TWI 21581 Tracking …" at bounding box center [167, 359] width 305 height 109
drag, startPoint x: 26, startPoint y: 325, endPoint x: 51, endPoint y: 329, distance: 24.9
copy div "Inquiry No. N/A Quotation No. TXB000004615 Search Reference TWI 21581 Tracking …"
click at [865, 281] on div "Updates" at bounding box center [806, 284] width 283 height 40
